Goal: Find specific page/section: Find specific page/section

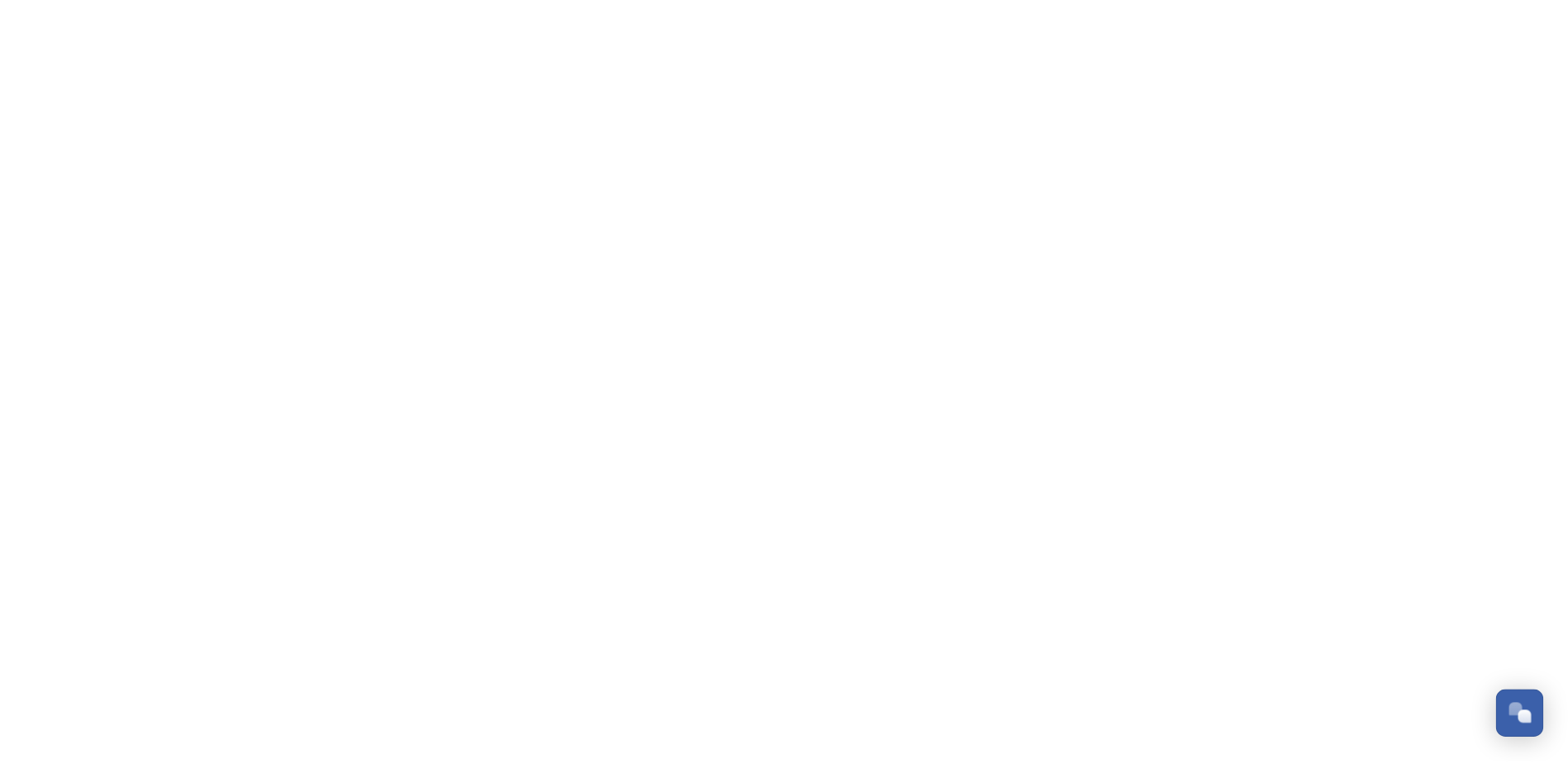
scroll to position [429, 0]
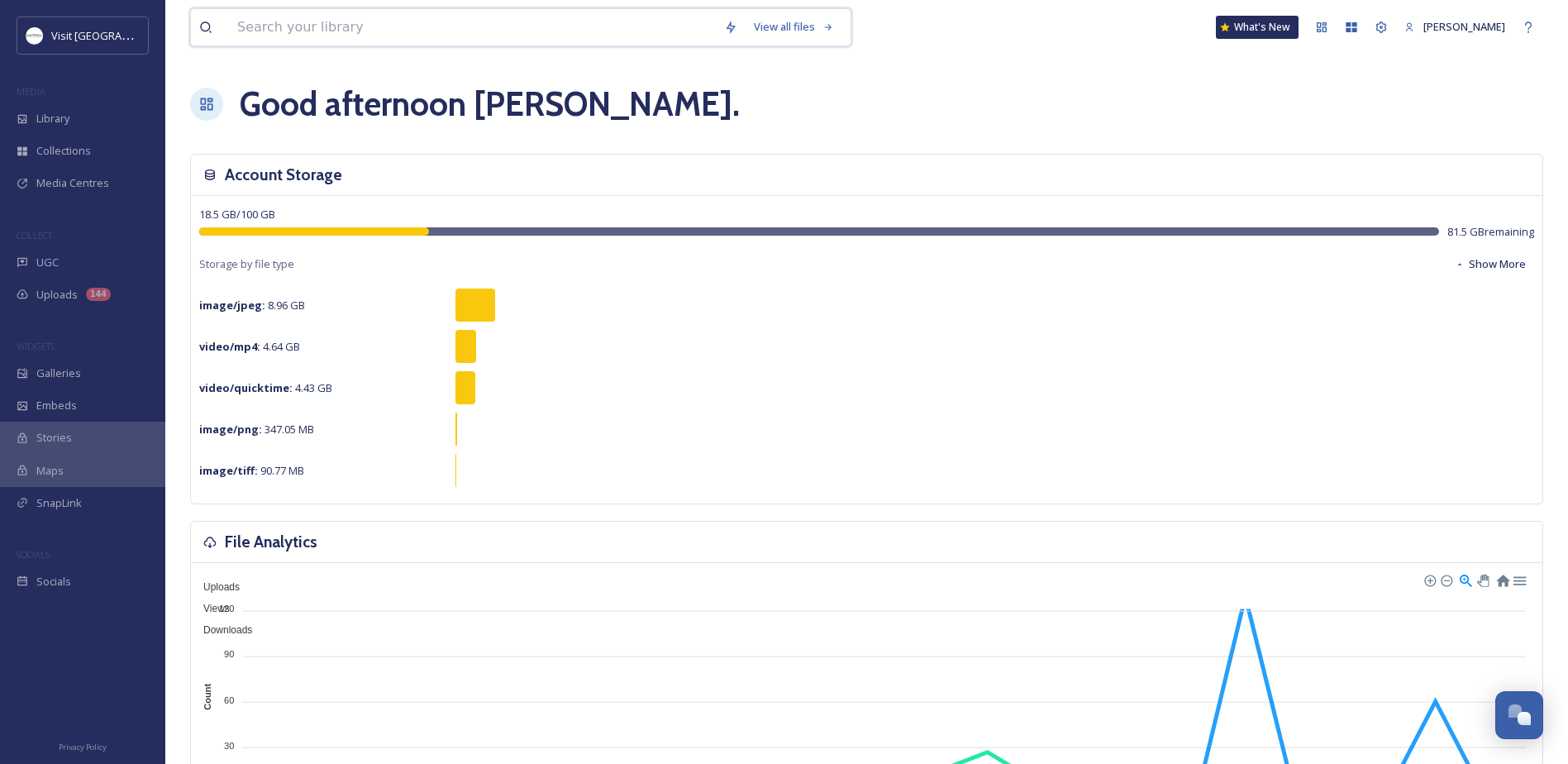
click at [428, 33] on input at bounding box center [473, 27] width 487 height 36
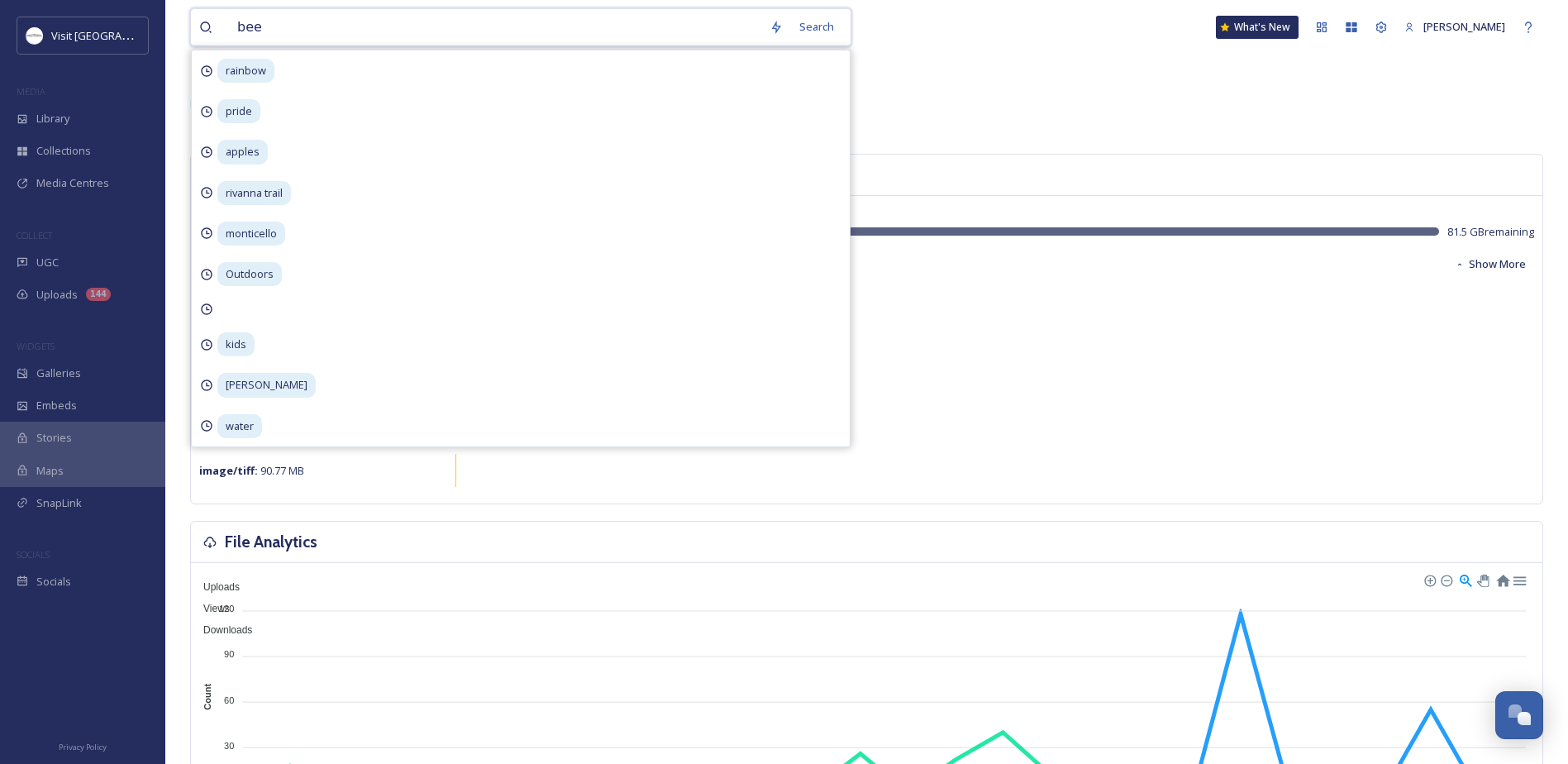
type input "beer"
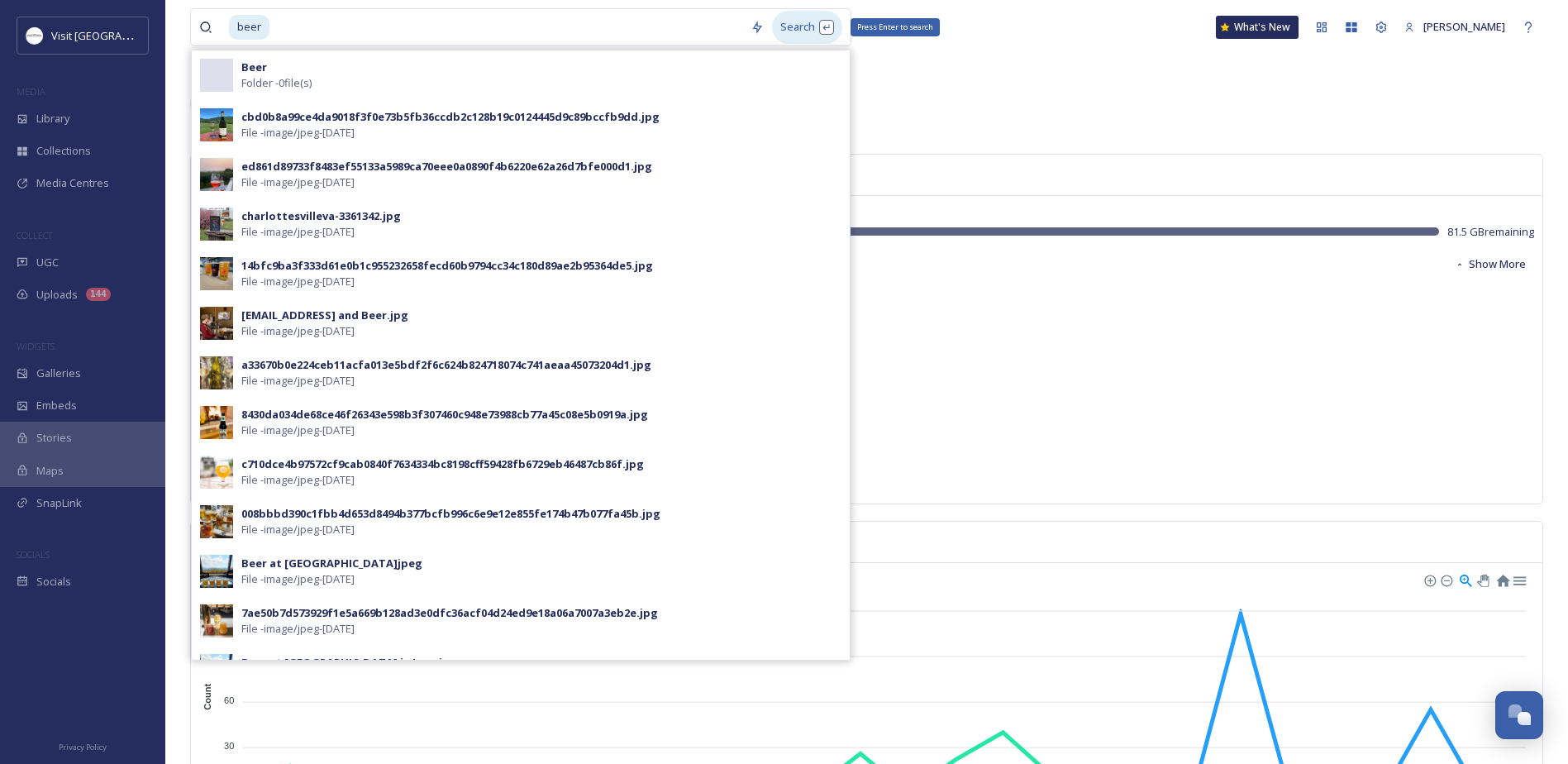
click at [788, 24] on div "Search Press Enter to search" at bounding box center [807, 27] width 71 height 33
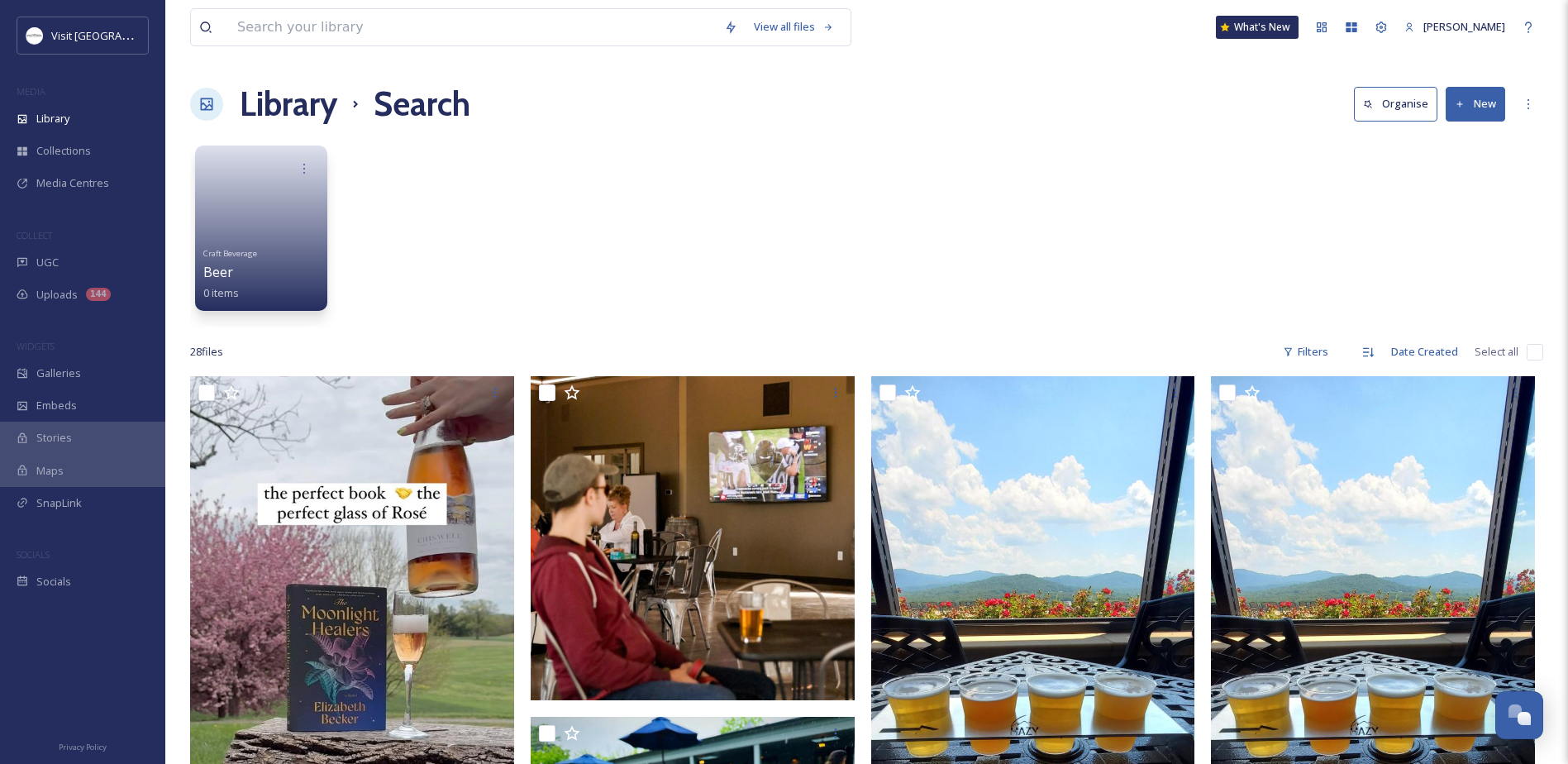
click at [317, 6] on div "View all files What's New [PERSON_NAME]" at bounding box center [867, 27] width 1353 height 54
click at [317, 24] on input at bounding box center [473, 27] width 487 height 36
type input "superfly"
